Goal: Transaction & Acquisition: Purchase product/service

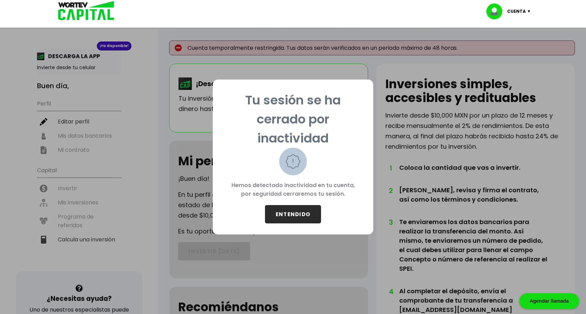
click at [293, 218] on button "ENTENDIDO" at bounding box center [293, 214] width 56 height 18
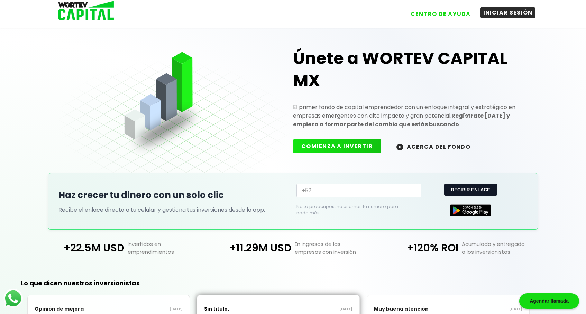
click at [490, 18] on button "INICIAR SESIÓN" at bounding box center [507, 12] width 55 height 11
click at [499, 17] on button "INICIAR SESIÓN" at bounding box center [507, 12] width 55 height 11
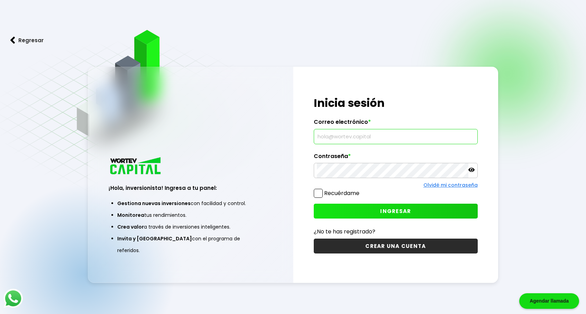
type input "[EMAIL_ADDRESS][DOMAIN_NAME]"
click at [387, 209] on span "INGRESAR" at bounding box center [395, 210] width 31 height 7
click at [321, 194] on span at bounding box center [318, 193] width 9 height 9
click at [361, 190] on input "Recuérdame" at bounding box center [361, 190] width 0 height 0
click at [361, 208] on button "INGRESAR" at bounding box center [396, 211] width 164 height 15
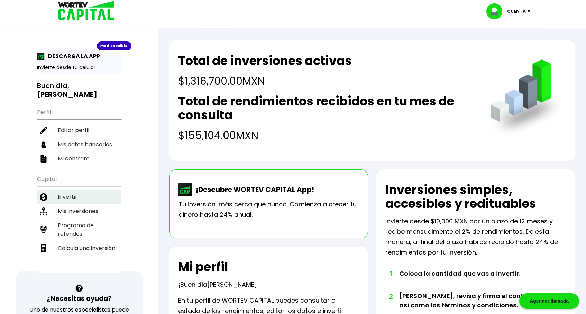
click at [72, 190] on li "Invertir" at bounding box center [79, 197] width 84 height 14
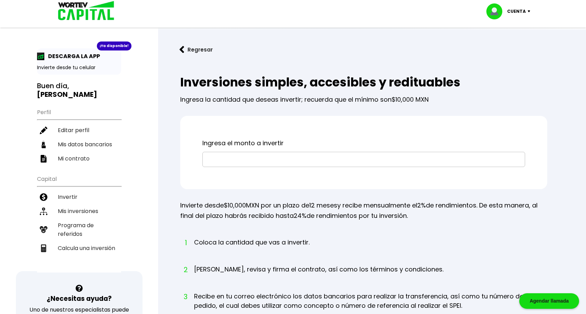
click at [252, 162] on input "text" at bounding box center [363, 159] width 316 height 15
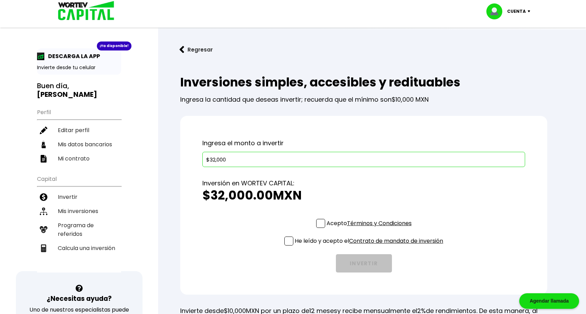
type input "$320,000"
click at [75, 204] on li "Mis inversiones" at bounding box center [79, 211] width 84 height 14
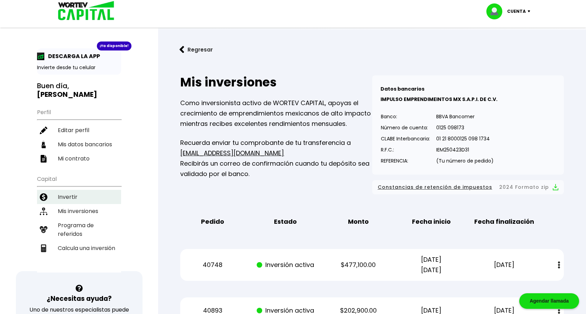
click at [67, 190] on li "Invertir" at bounding box center [79, 197] width 84 height 14
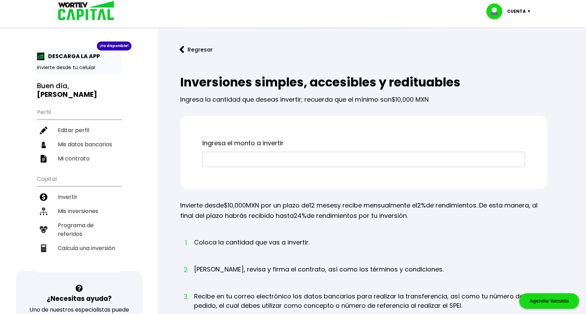
click at [233, 159] on input "text" at bounding box center [363, 159] width 316 height 15
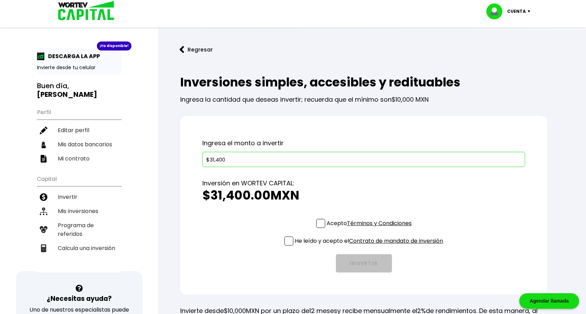
type input "$314,000"
click at [267, 223] on div "Acepto Términos y Condiciones He leído y acepto el Contrato de mandato de inver…" at bounding box center [363, 246] width 322 height 54
click at [317, 226] on span at bounding box center [320, 223] width 9 height 9
click at [370, 228] on input "Acepto Términos y Condiciones" at bounding box center [370, 228] width 0 height 0
click at [286, 243] on span at bounding box center [288, 240] width 9 height 9
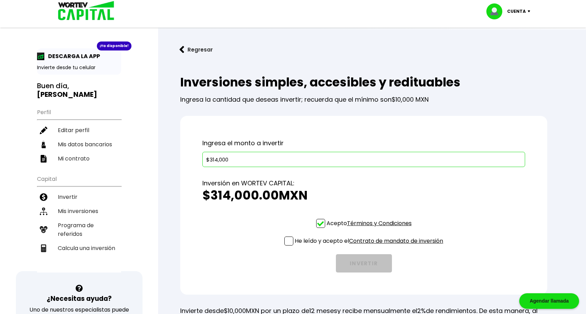
click at [370, 246] on input "He leído y acepto el Contrato de mandato de inversión" at bounding box center [370, 246] width 0 height 0
click at [350, 261] on button "INVERTIR" at bounding box center [364, 263] width 56 height 18
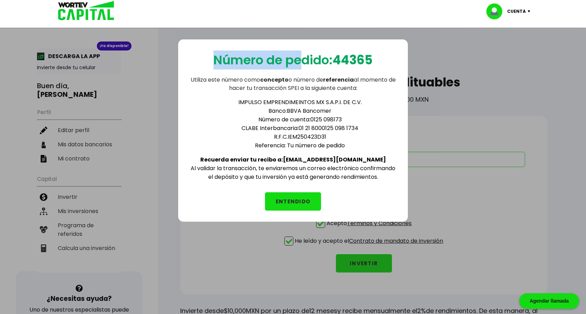
drag, startPoint x: 297, startPoint y: 41, endPoint x: 297, endPoint y: 59, distance: 18.0
click at [297, 59] on div "Número de pedido: 44365 Utiliza este número como concepto o número de referenci…" at bounding box center [293, 130] width 230 height 182
drag, startPoint x: 359, startPoint y: 128, endPoint x: 301, endPoint y: 126, distance: 58.1
click at [300, 126] on li "CLABE Interbancaria: 01 21 8000125 098 1734" at bounding box center [300, 128] width 194 height 9
copy li "01 21 8000125 098 1734"
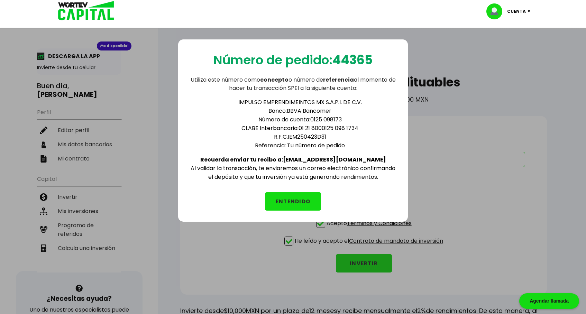
click at [196, 111] on ul "IMPULSO EMPRENDIMEINTOS MX S.A.P.I. DE C.V. Banco: BBVA Bancomer Número de cuen…" at bounding box center [292, 124] width 207 height 52
click at [314, 205] on button "ENTENDIDO" at bounding box center [293, 201] width 56 height 18
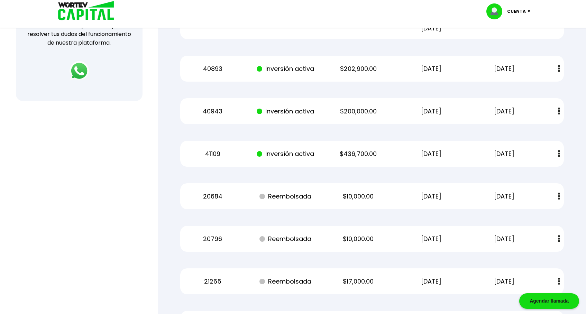
scroll to position [284, 0]
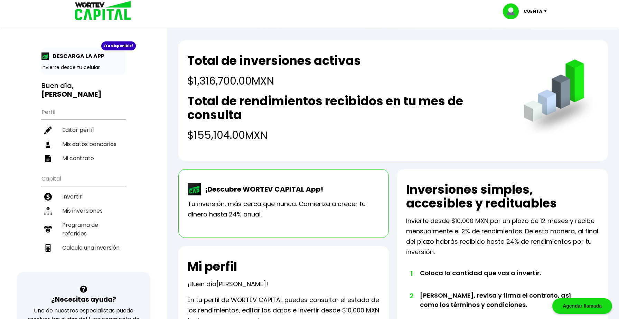
click at [532, 12] on p "Cuenta" at bounding box center [533, 11] width 19 height 10
click at [530, 45] on li "Cerrar sesión" at bounding box center [525, 46] width 55 height 14
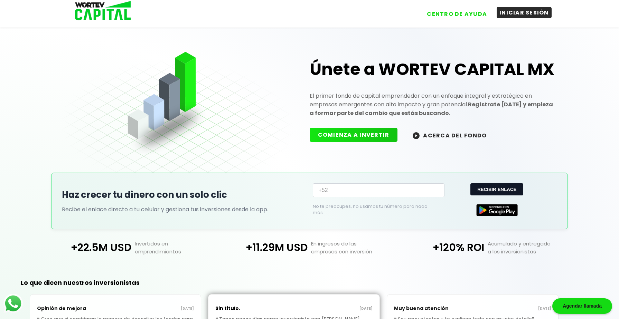
click at [515, 14] on button "INICIAR SESIÓN" at bounding box center [524, 12] width 55 height 11
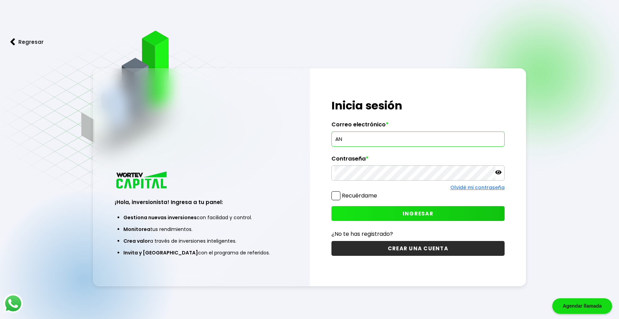
type input "A"
type input "[EMAIL_ADDRESS][DOMAIN_NAME]"
click at [385, 209] on button "INGRESAR" at bounding box center [417, 213] width 173 height 15
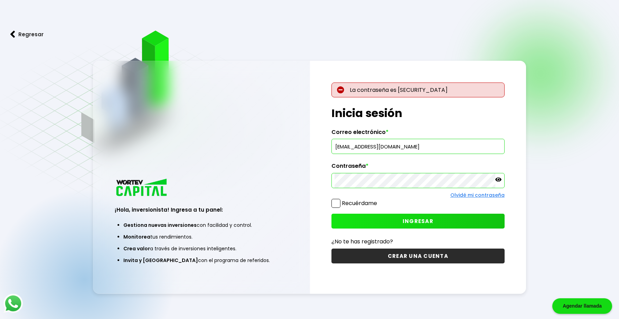
click at [363, 220] on button "INGRESAR" at bounding box center [417, 221] width 173 height 15
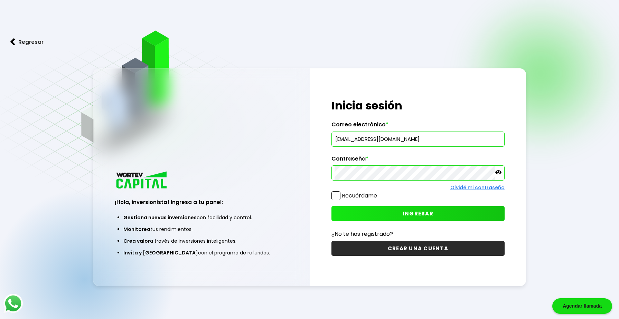
click at [336, 198] on span at bounding box center [335, 195] width 9 height 9
click at [378, 193] on input "Recuérdame" at bounding box center [378, 193] width 0 height 0
click at [368, 211] on button "INGRESAR" at bounding box center [417, 213] width 173 height 15
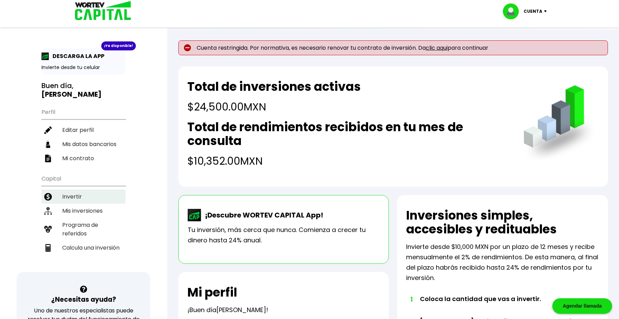
click at [86, 190] on li "Invertir" at bounding box center [83, 197] width 84 height 14
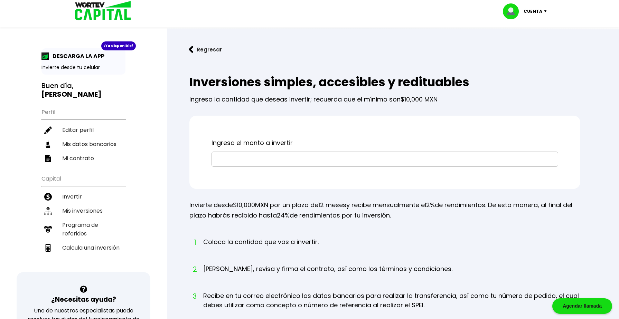
click at [235, 165] on input "text" at bounding box center [385, 159] width 340 height 15
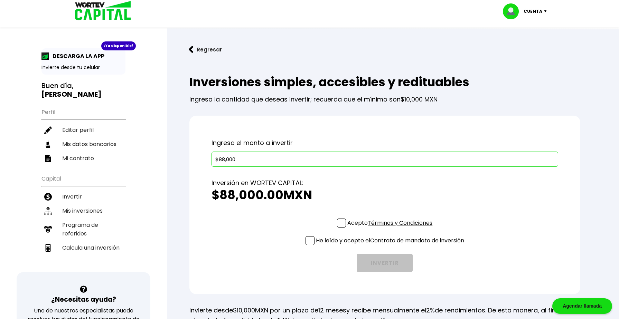
click at [342, 222] on span at bounding box center [341, 223] width 9 height 9
click at [391, 228] on input "Acepto Términos y Condiciones" at bounding box center [391, 228] width 0 height 0
click at [309, 240] on span at bounding box center [310, 240] width 9 height 9
click at [391, 246] on input "He leído y acepto el Contrato de mandato de inversión" at bounding box center [391, 246] width 0 height 0
click at [231, 161] on input "$88,000" at bounding box center [385, 159] width 340 height 15
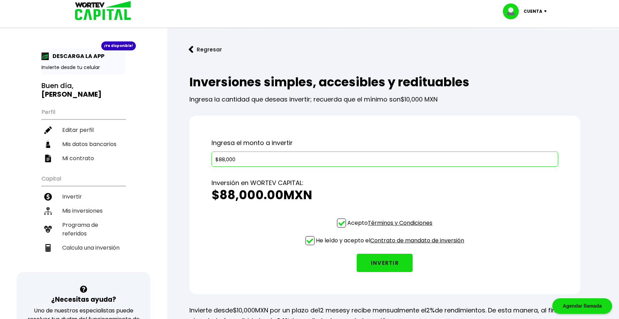
click at [231, 161] on input "$88,000" at bounding box center [385, 159] width 340 height 15
type input "$57,000"
click at [94, 204] on li "Mis inversiones" at bounding box center [83, 211] width 84 height 14
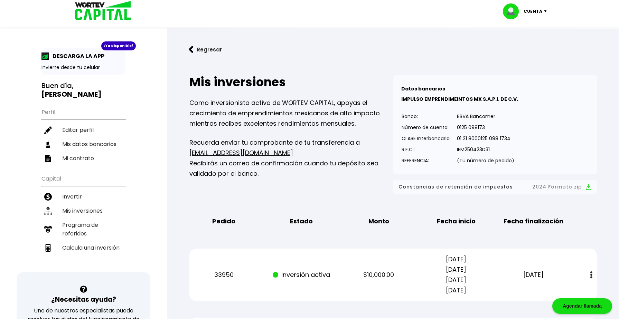
click at [199, 48] on button "Regresar" at bounding box center [205, 49] width 54 height 18
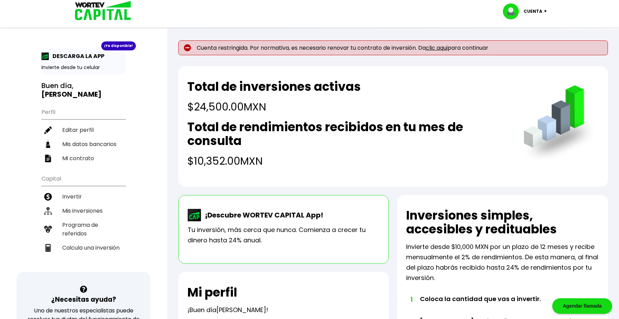
click at [445, 49] on link "clic aqui" at bounding box center [437, 48] width 22 height 8
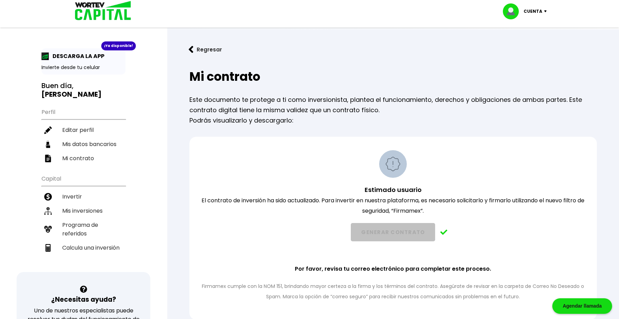
click at [542, 9] on p "Cuenta" at bounding box center [533, 11] width 19 height 10
click at [411, 76] on h2 "Mi contrato" at bounding box center [393, 77] width 408 height 14
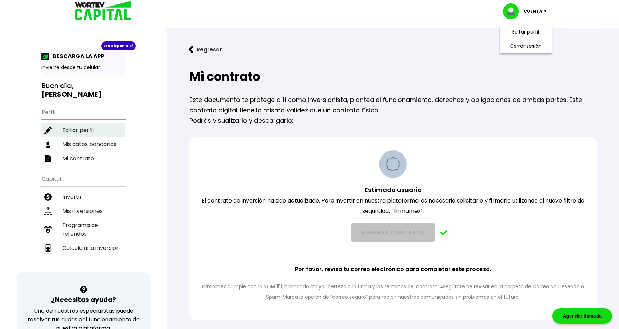
click at [70, 125] on li "Editar perfil" at bounding box center [83, 130] width 84 height 14
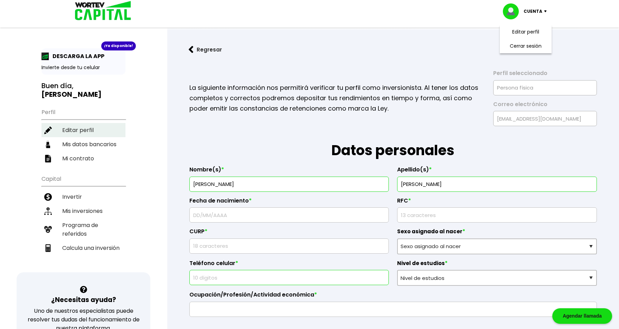
type input "[DATE]"
type input "DIRA0212319T1"
type input "DIRA021231MCSSZNA1"
select select "Mujer"
type input "9671901504"
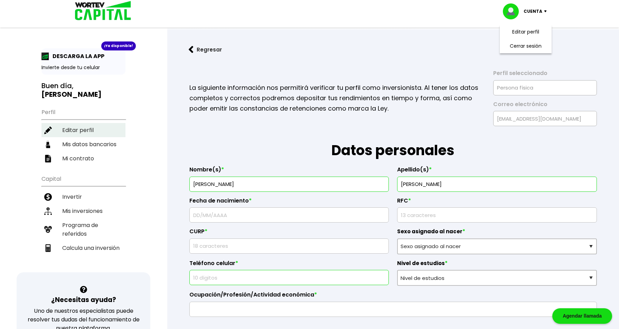
select select "Bachillerato"
type input "Emprendedora"
type input "29264"
select select "CS"
type input "SAN [PERSON_NAME] DE LAS CASAS"
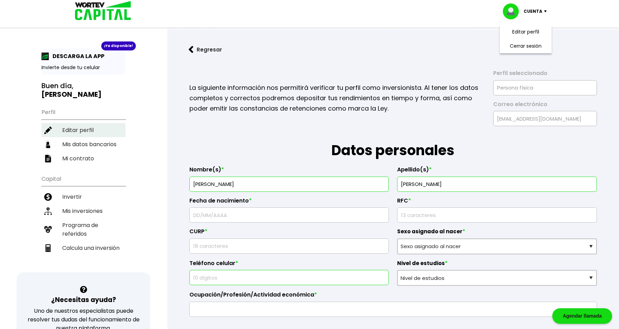
type input "2A DE LAS MANZANILLAS"
type input "SN"
type input "EXPLANADA [PERSON_NAME]"
select select "Banorte"
type input "072580011967209672"
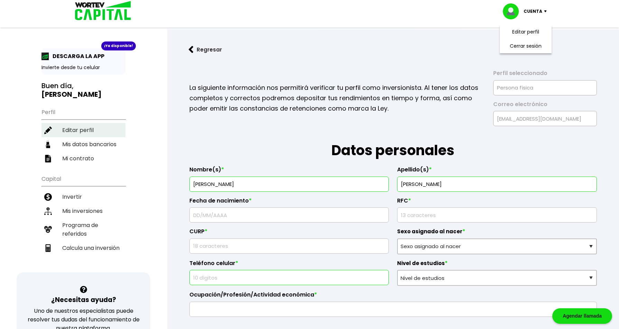
type input "[PERSON_NAME]"
type input "[EMAIL_ADDRESS][DOMAIN_NAME]"
type input "9671301690"
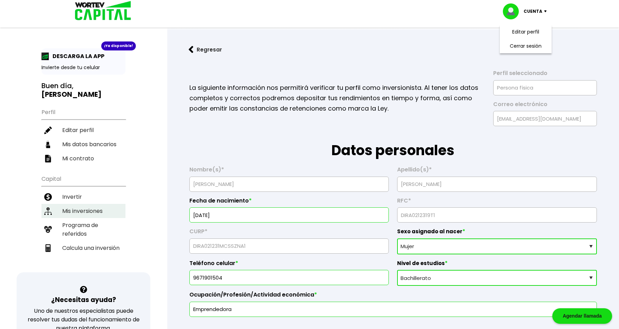
click at [82, 204] on li "Mis inversiones" at bounding box center [83, 211] width 84 height 14
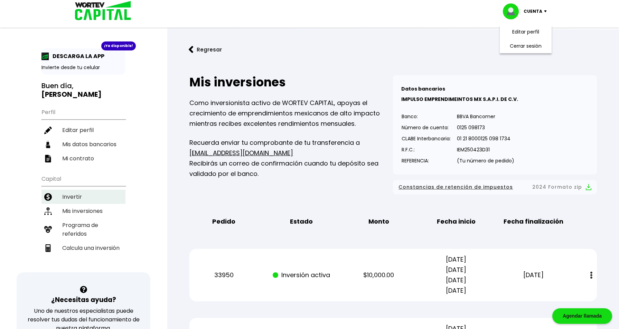
click at [77, 190] on li "Invertir" at bounding box center [83, 197] width 84 height 14
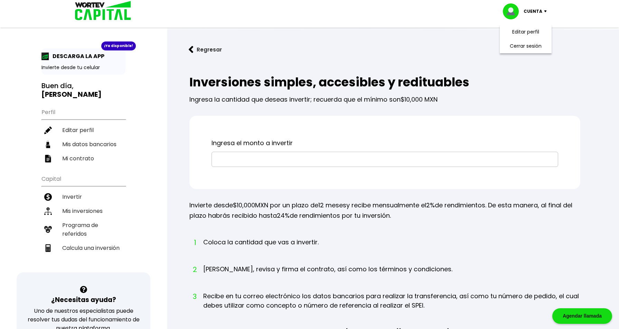
click at [235, 155] on input "text" at bounding box center [385, 159] width 340 height 15
click at [514, 48] on li "Cerrar sesión" at bounding box center [525, 46] width 55 height 14
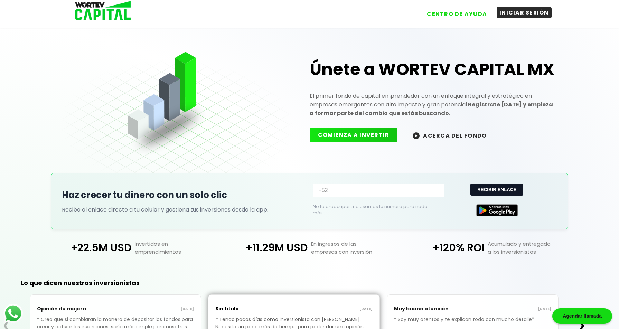
click at [516, 13] on button "INICIAR SESIÓN" at bounding box center [524, 12] width 55 height 11
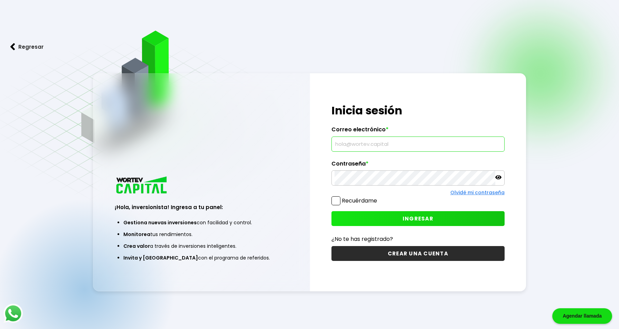
type input "[EMAIL_ADDRESS][DOMAIN_NAME]"
click at [334, 199] on span at bounding box center [335, 200] width 9 height 9
click at [378, 197] on input "Recuérdame" at bounding box center [378, 197] width 0 height 0
click at [373, 217] on button "INGRESAR" at bounding box center [417, 218] width 173 height 15
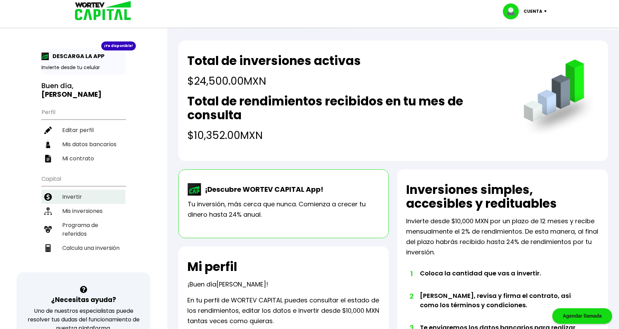
click at [91, 192] on li "Invertir" at bounding box center [83, 197] width 84 height 14
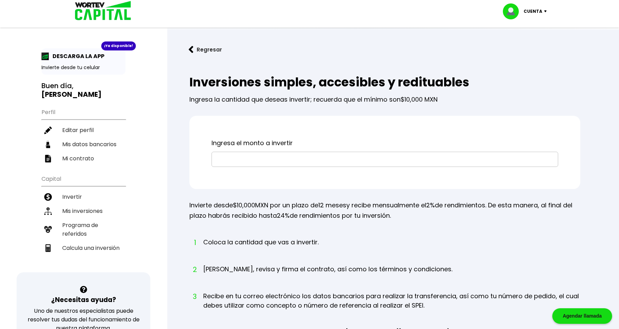
click at [265, 160] on input "text" at bounding box center [385, 159] width 340 height 15
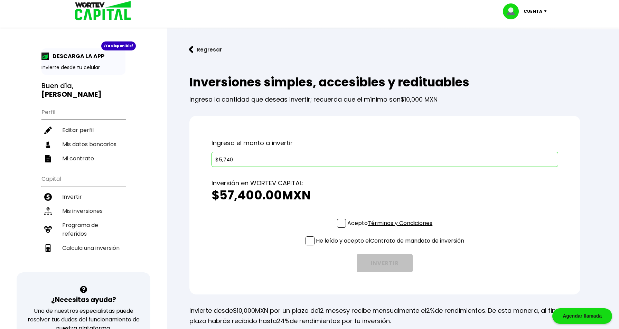
type input "$57,400"
click at [340, 223] on span at bounding box center [341, 223] width 9 height 9
click at [391, 228] on input "Acepto Términos y Condiciones" at bounding box center [391, 228] width 0 height 0
click at [312, 243] on span at bounding box center [310, 240] width 9 height 9
click at [391, 246] on input "He leído y acepto el Contrato de mandato de inversión" at bounding box center [391, 246] width 0 height 0
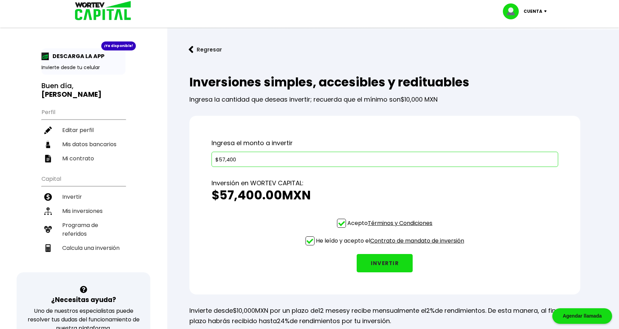
click at [372, 260] on button "INVERTIR" at bounding box center [385, 263] width 56 height 18
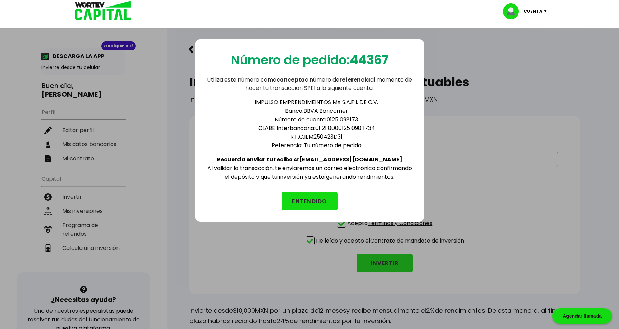
click at [322, 204] on button "ENTENDIDO" at bounding box center [310, 201] width 56 height 18
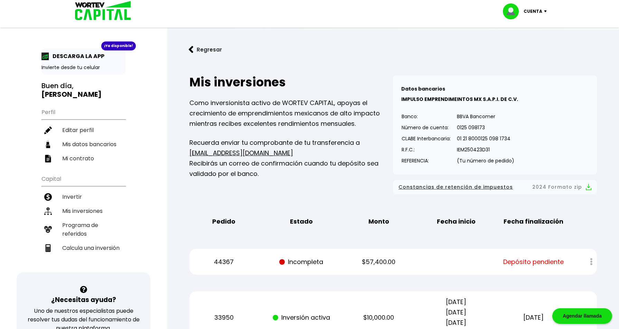
click at [540, 12] on p "Cuenta" at bounding box center [533, 11] width 19 height 10
click at [526, 46] on li "Cerrar sesión" at bounding box center [525, 46] width 55 height 14
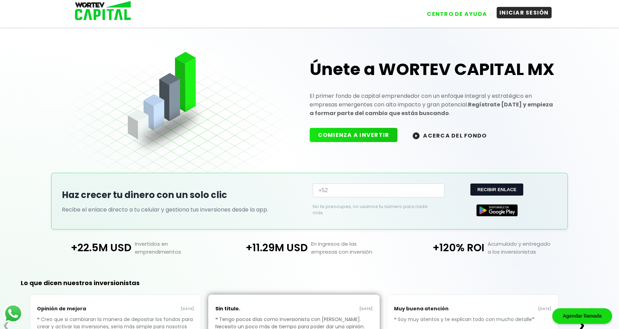
click at [527, 15] on button "INICIAR SESIÓN" at bounding box center [524, 12] width 55 height 11
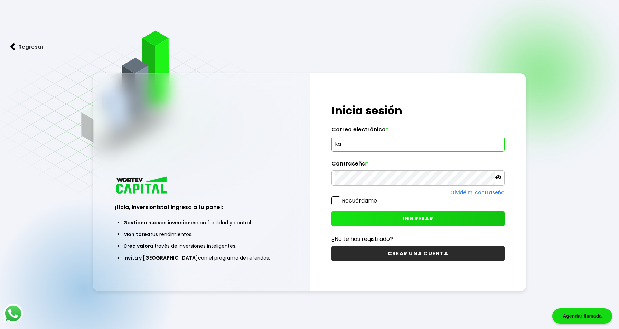
type input "[EMAIL_ADDRESS][DOMAIN_NAME]"
click at [390, 216] on button "INGRESAR" at bounding box center [417, 218] width 173 height 15
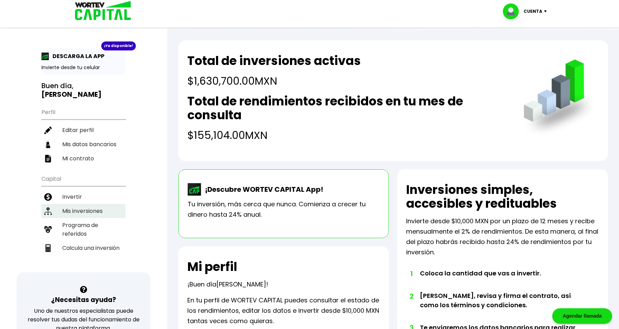
click at [91, 204] on li "Mis inversiones" at bounding box center [83, 211] width 84 height 14
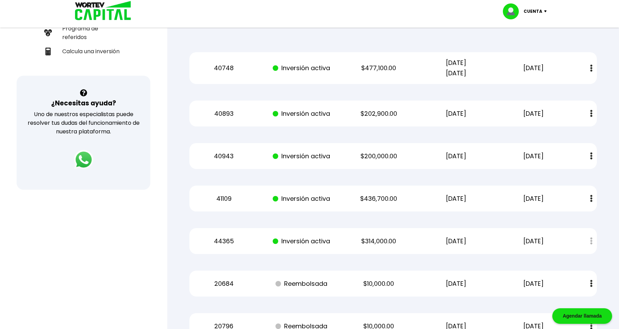
scroll to position [182, 0]
